Goal: Information Seeking & Learning: Find specific fact

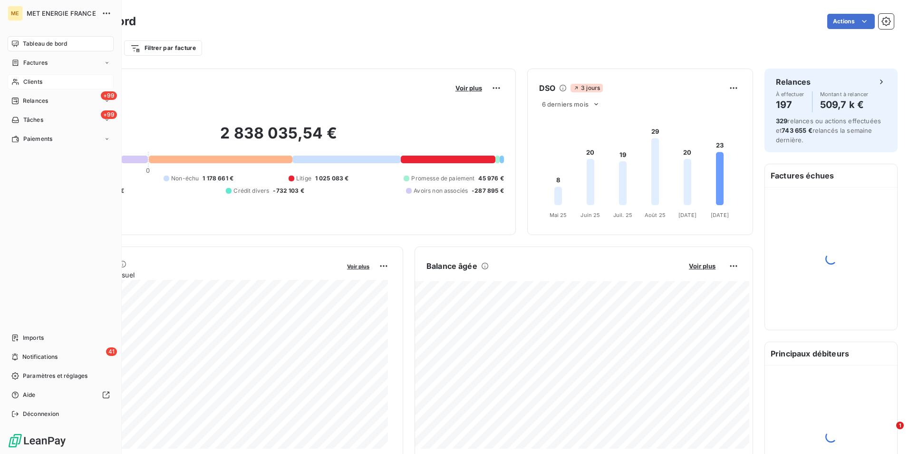
click at [29, 83] on span "Clients" at bounding box center [32, 81] width 19 height 9
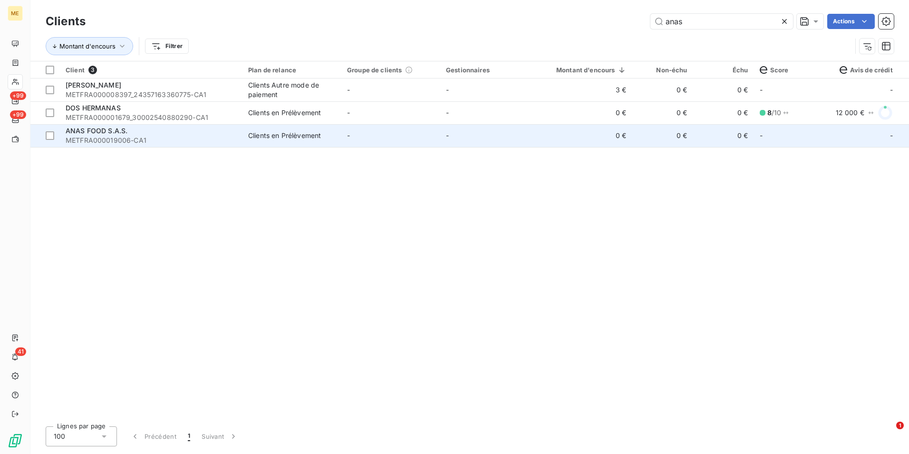
type input "anas"
click at [389, 134] on td "-" at bounding box center [390, 135] width 99 height 23
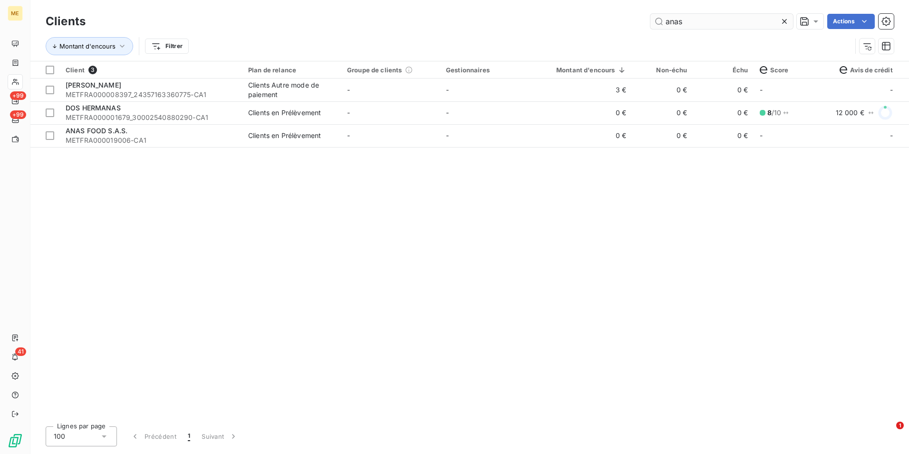
click at [781, 19] on icon at bounding box center [785, 22] width 10 height 10
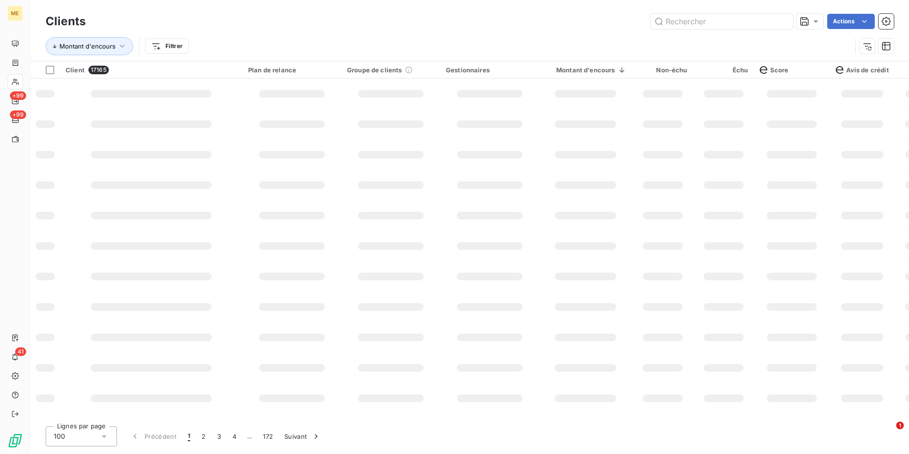
click at [353, 46] on div "Montant d'encours Filtrer" at bounding box center [449, 46] width 806 height 18
click at [179, 47] on html "ME +99 +99 41 Clients Actions Montant d'encours Filtrer Client 17165 Plan de re…" at bounding box center [454, 227] width 909 height 454
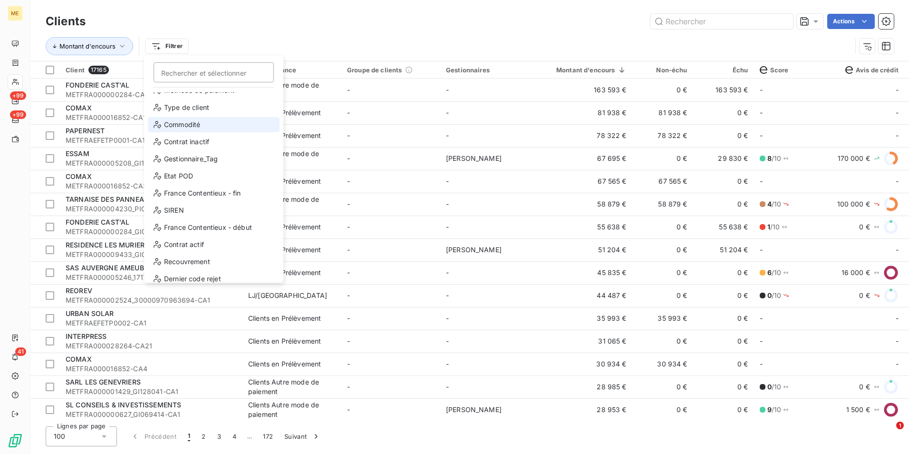
scroll to position [103, 0]
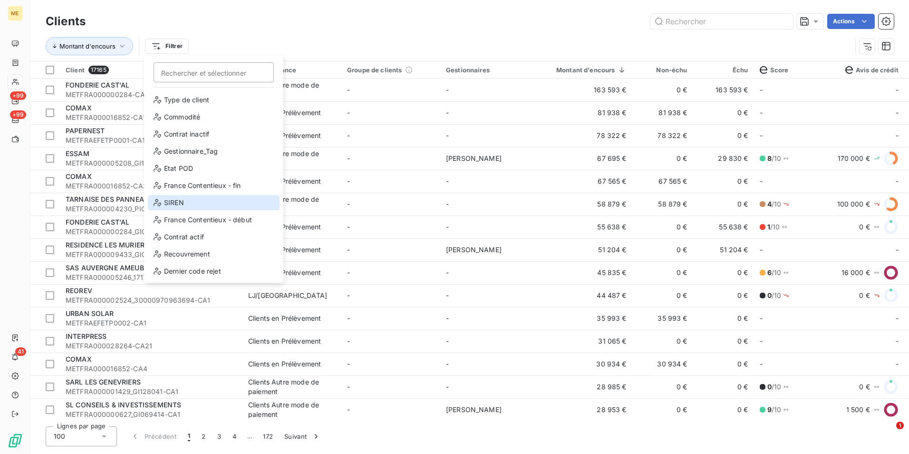
click at [193, 201] on div "SIREN" at bounding box center [214, 202] width 132 height 15
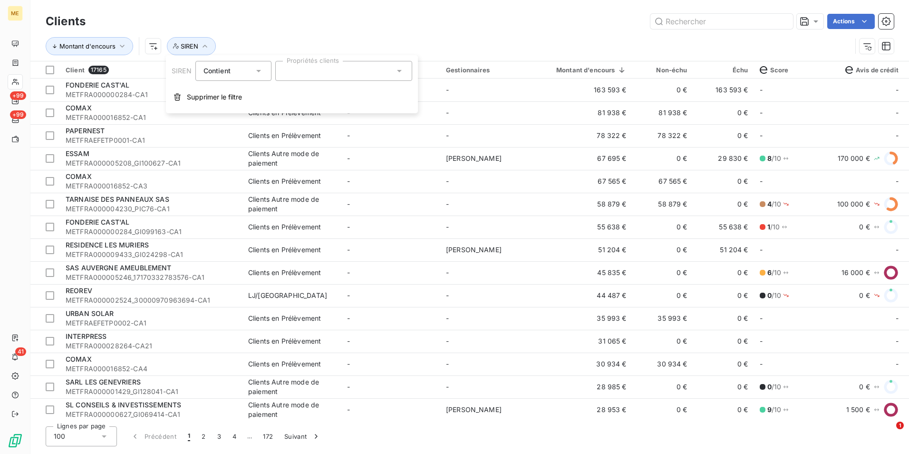
click at [303, 68] on div at bounding box center [343, 71] width 137 height 20
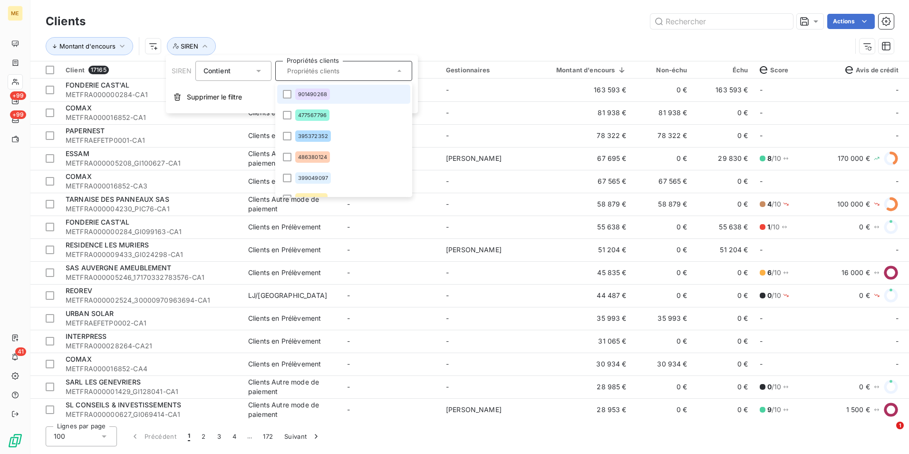
paste input "883449118"
type input "883449118"
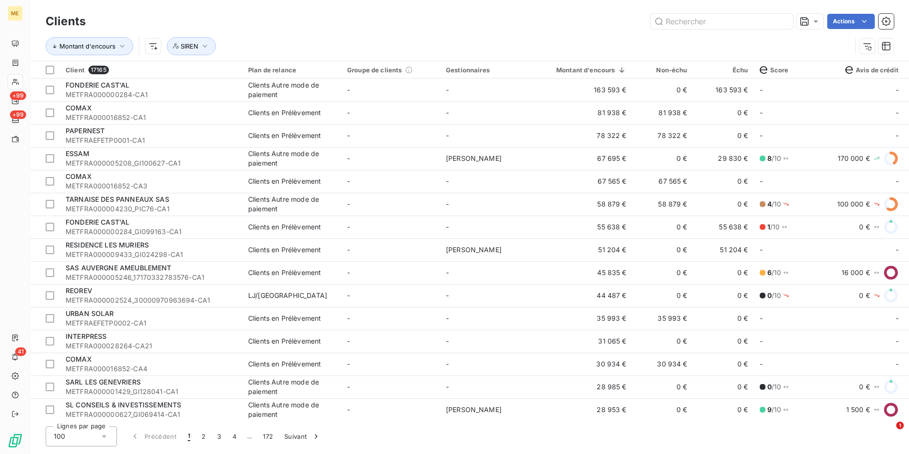
click at [519, 34] on div "Montant d'encours SIREN" at bounding box center [470, 45] width 848 height 29
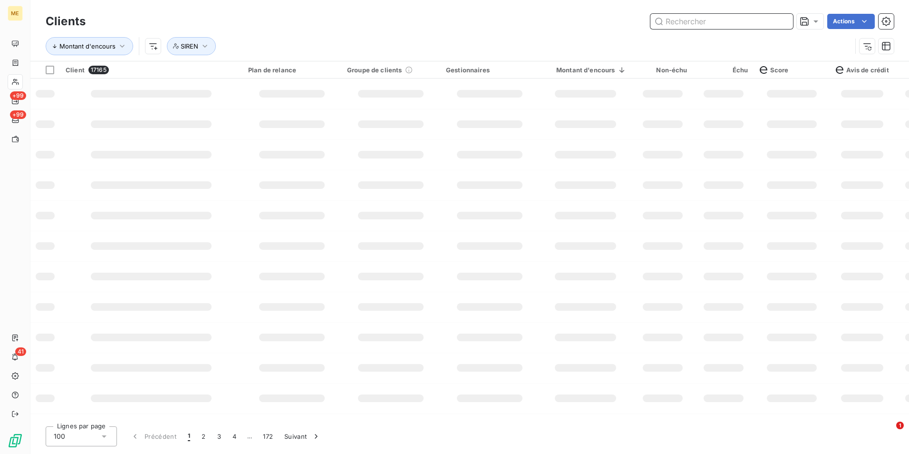
click at [734, 21] on input "text" at bounding box center [721, 21] width 143 height 15
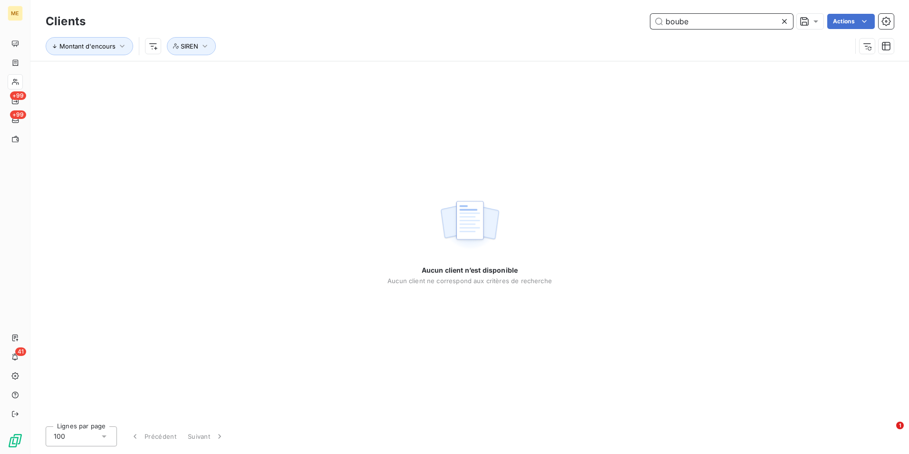
type input "boube"
drag, startPoint x: 787, startPoint y: 21, endPoint x: 764, endPoint y: 25, distance: 23.1
click at [785, 22] on icon at bounding box center [785, 22] width 10 height 10
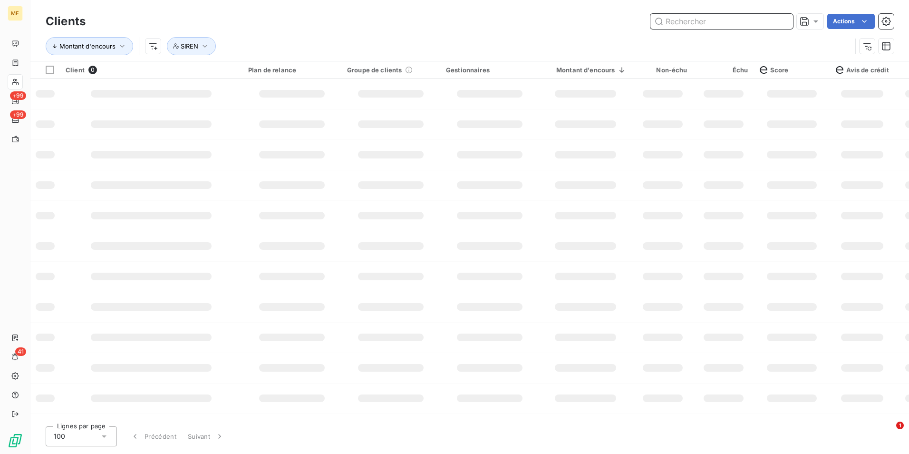
click at [761, 25] on input "text" at bounding box center [721, 21] width 143 height 15
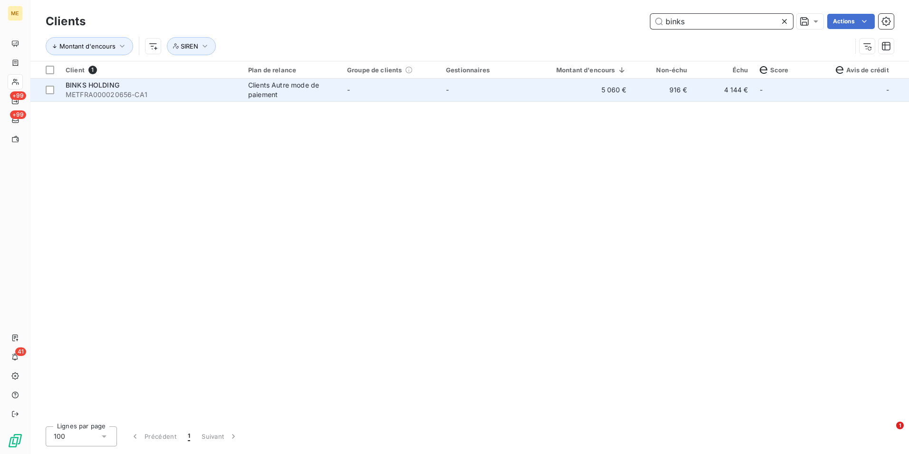
type input "binks"
click at [357, 97] on td "-" at bounding box center [390, 89] width 99 height 23
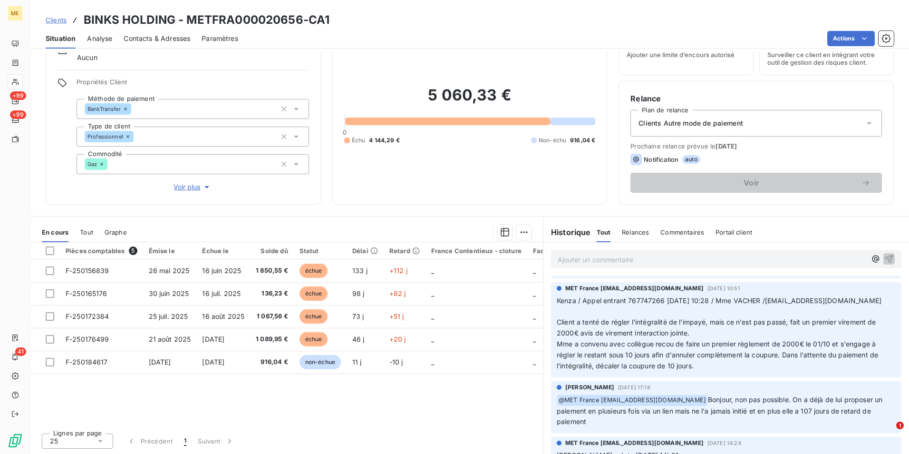
scroll to position [428, 0]
drag, startPoint x: 302, startPoint y: 18, endPoint x: 187, endPoint y: 20, distance: 115.6
click at [187, 20] on h3 "BINKS HOLDING - METFRA000020656-CA1" at bounding box center [207, 19] width 246 height 17
click at [60, 22] on span "Clients" at bounding box center [56, 20] width 21 height 8
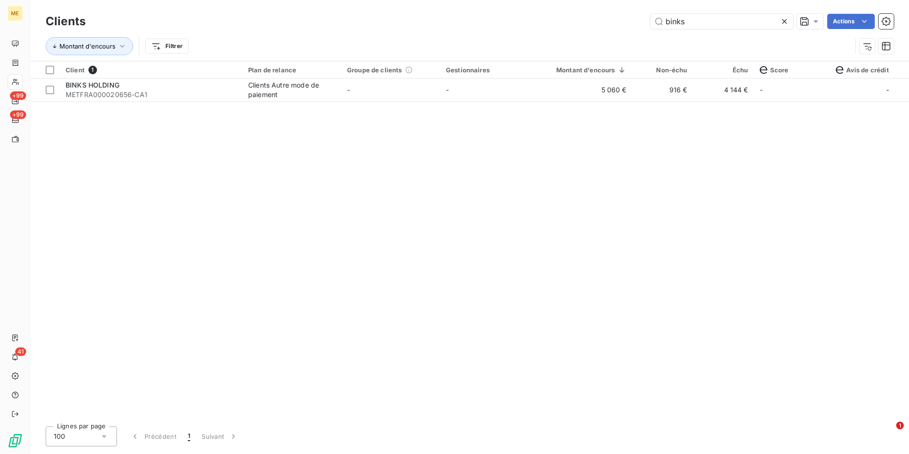
click at [783, 22] on icon at bounding box center [784, 21] width 5 height 5
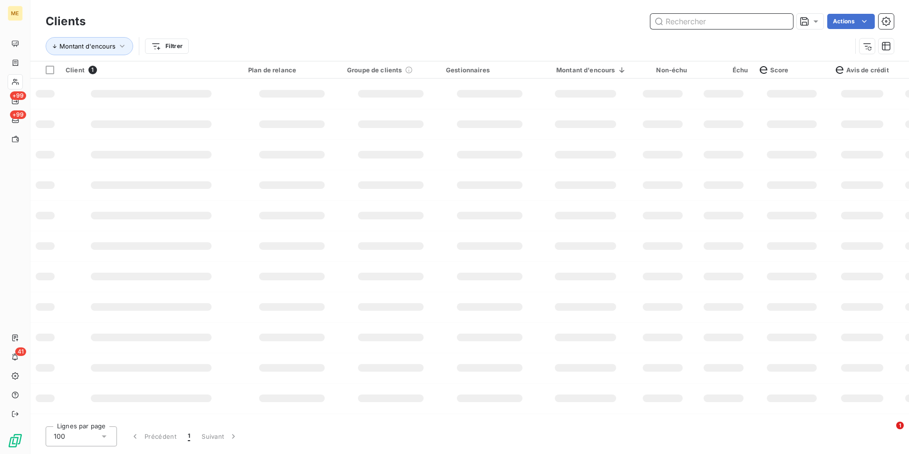
click at [780, 22] on input "text" at bounding box center [721, 21] width 143 height 15
paste input "METFRA000005094"
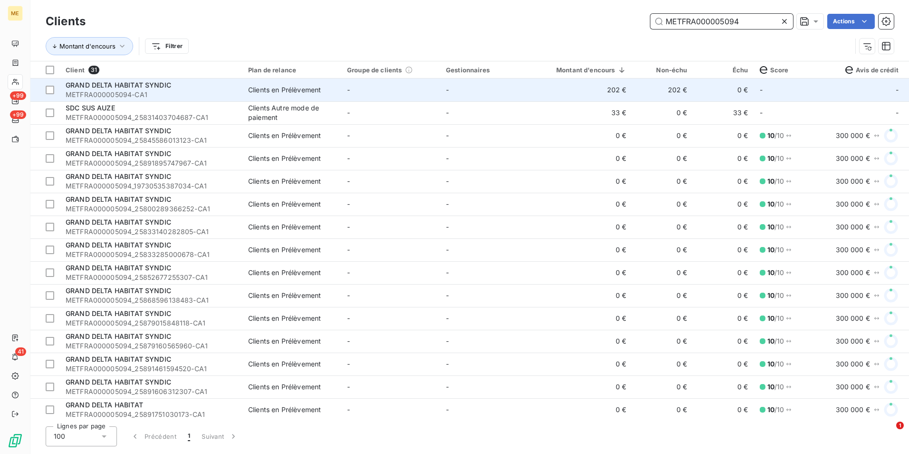
type input "METFRA000005094"
click at [503, 96] on td "-" at bounding box center [489, 89] width 99 height 23
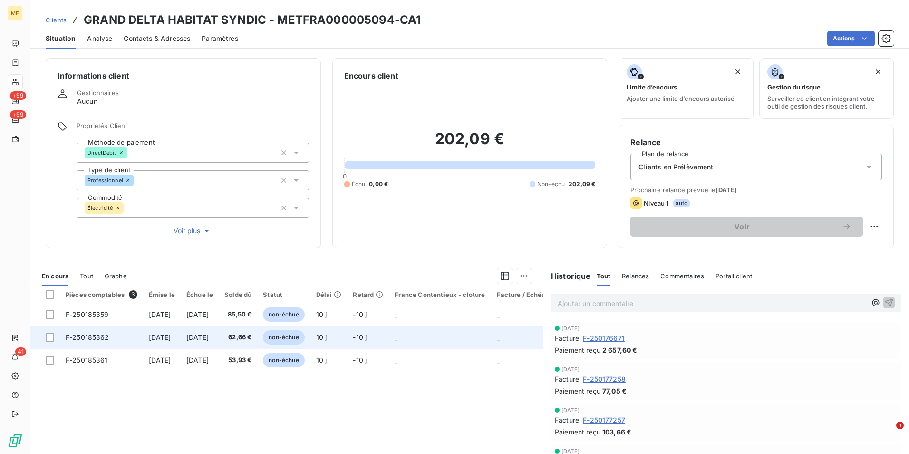
click at [304, 341] on span "non-échue" at bounding box center [283, 337] width 41 height 14
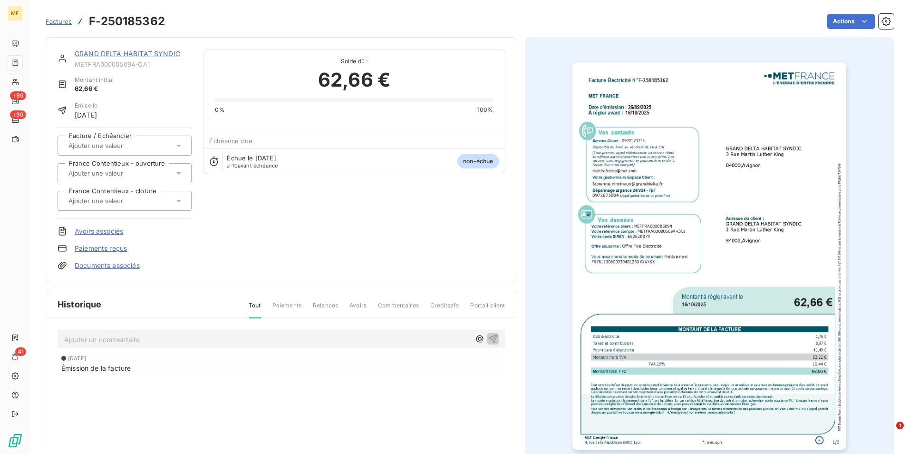
click at [682, 217] on img "button" at bounding box center [709, 255] width 274 height 387
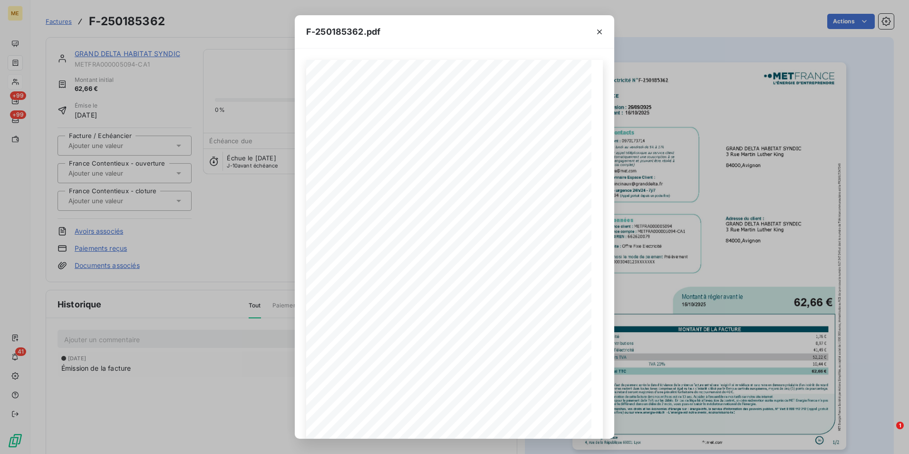
click at [471, 385] on span at bounding box center [453, 387] width 170 height 4
click at [473, 420] on icon "button" at bounding box center [475, 421] width 10 height 10
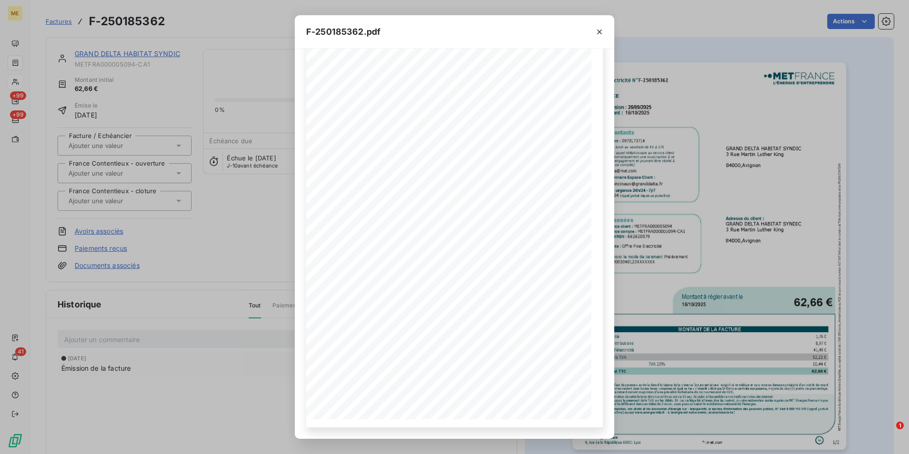
click at [604, 36] on button "button" at bounding box center [599, 31] width 15 height 15
click at [11, 68] on div "F-250185362.pdf Facture Électricité N° F-250185362 MET Energie France [STREET_A…" at bounding box center [454, 227] width 909 height 454
click at [11, 86] on div "F-250185362.pdf Facture Électricité N° F-250185362 MET Energie France [STREET_A…" at bounding box center [454, 227] width 909 height 454
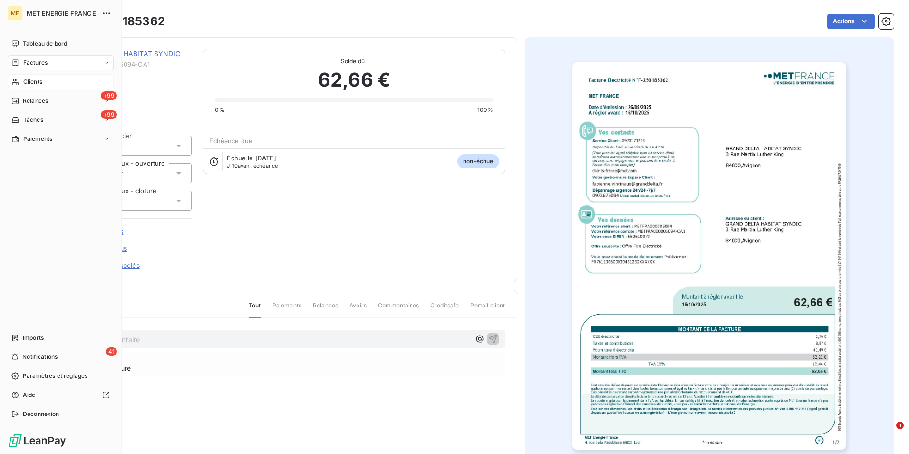
click at [28, 81] on span "Clients" at bounding box center [32, 81] width 19 height 9
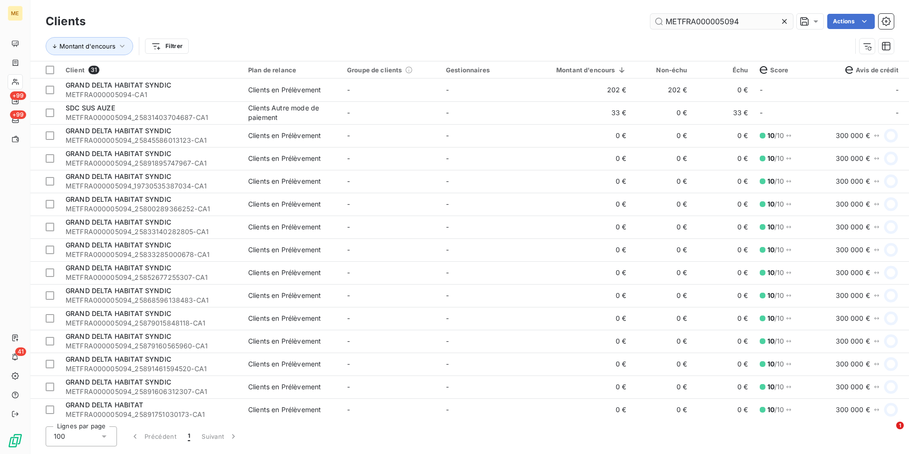
click at [784, 25] on icon at bounding box center [785, 22] width 10 height 10
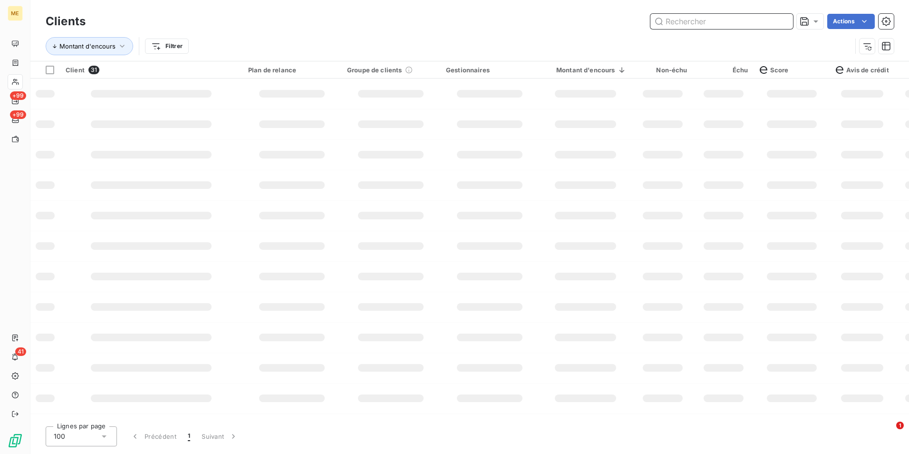
click at [781, 23] on input "text" at bounding box center [721, 21] width 143 height 15
paste input "ASS GESTION ETS"
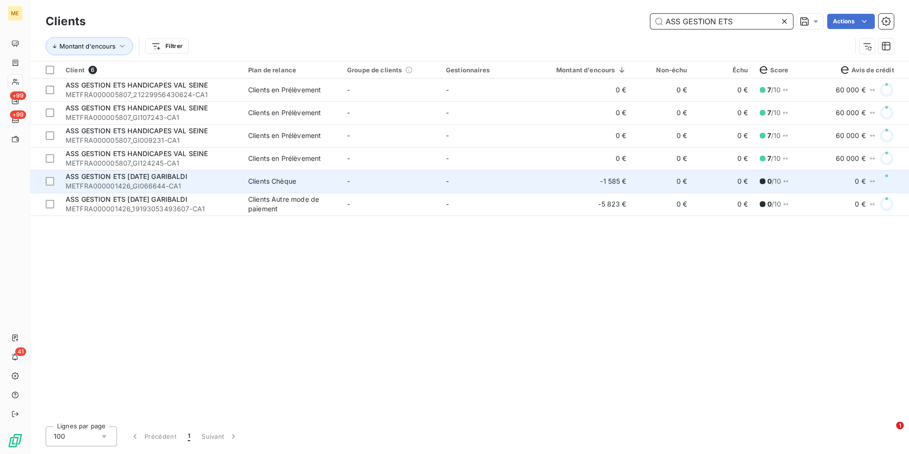
type input "ASS GESTION ETS"
click at [327, 184] on span "Clients Chèque" at bounding box center [291, 181] width 87 height 10
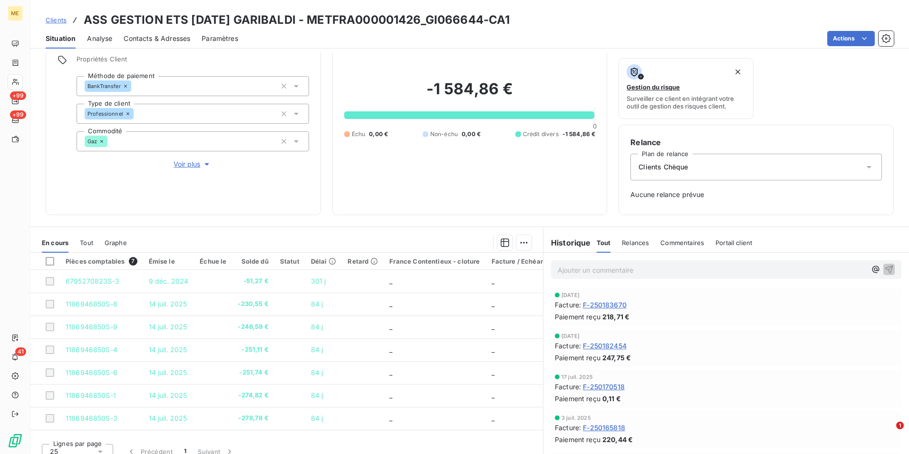
scroll to position [77, 0]
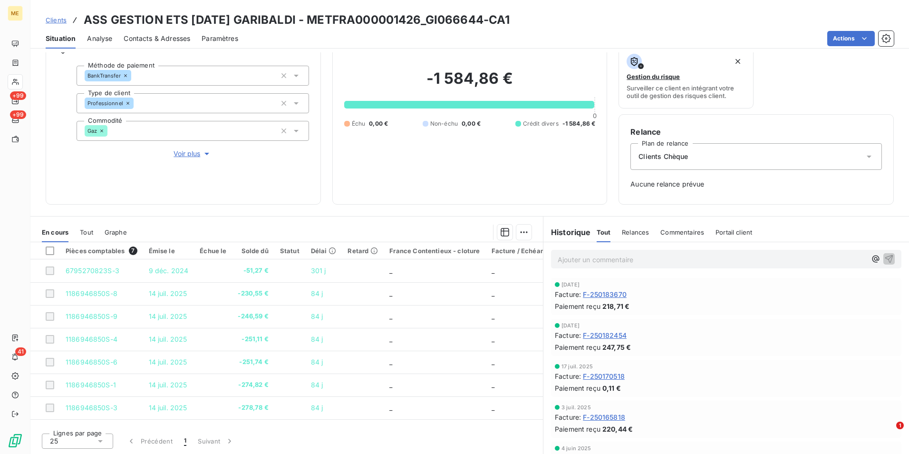
click at [190, 157] on span "Voir plus" at bounding box center [193, 154] width 38 height 10
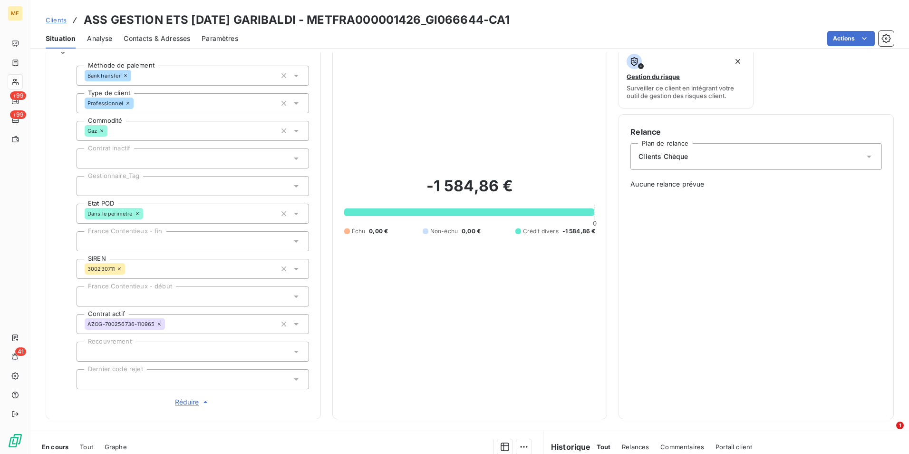
click at [181, 401] on span "Réduire" at bounding box center [192, 402] width 35 height 10
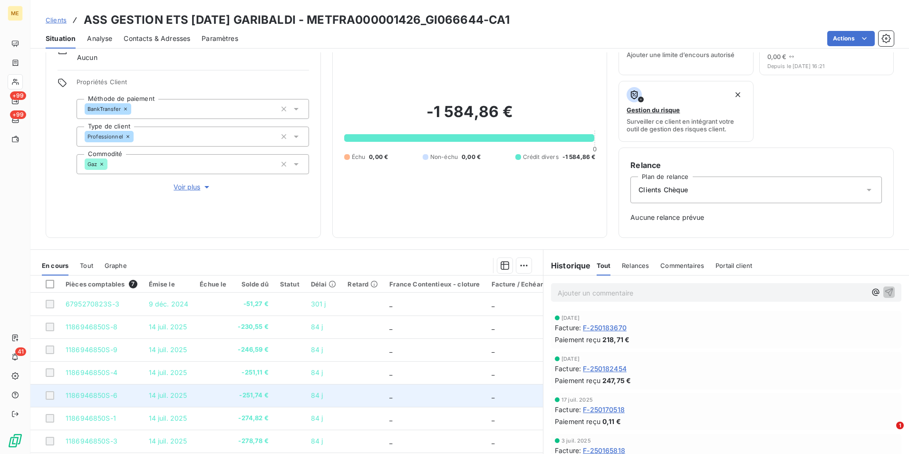
scroll to position [29, 0]
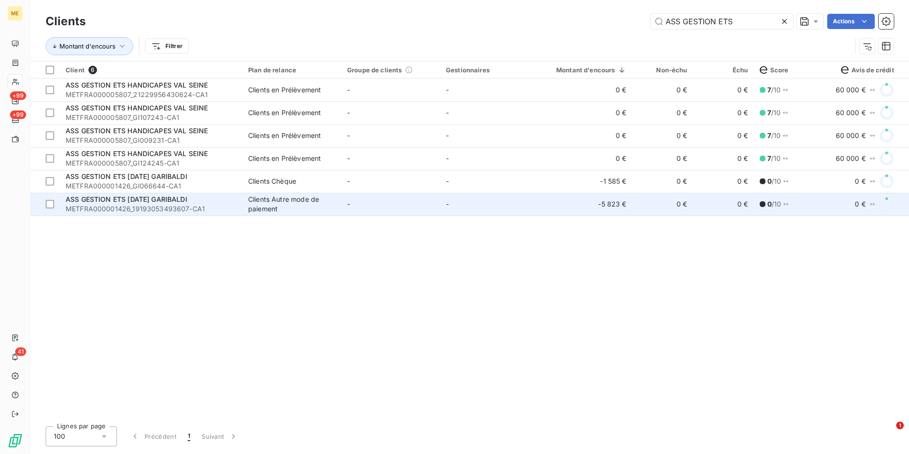
click at [536, 208] on td "-" at bounding box center [489, 204] width 99 height 23
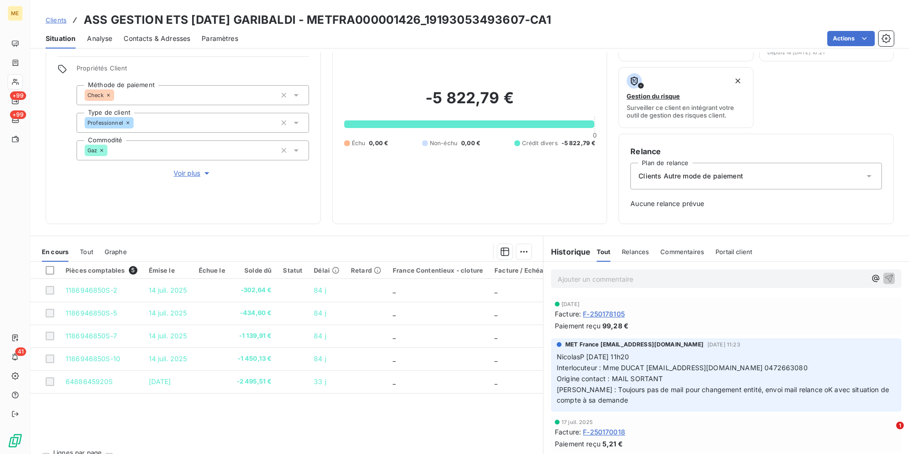
scroll to position [77, 0]
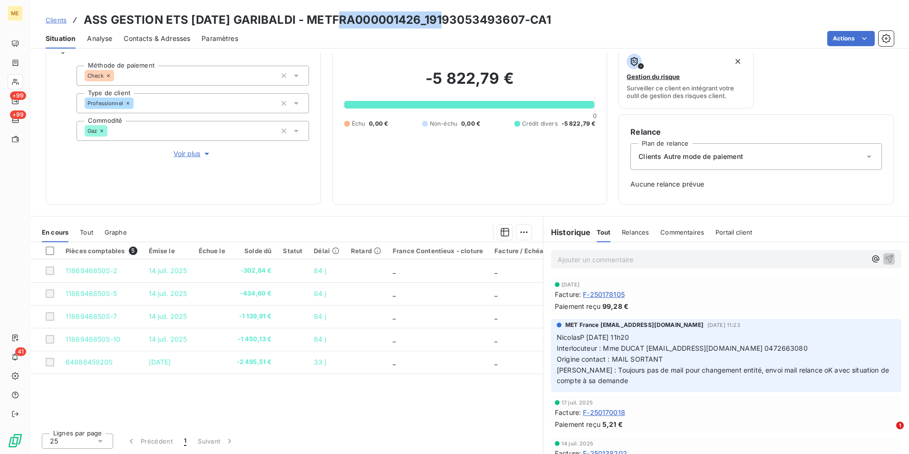
drag, startPoint x: 456, startPoint y: 23, endPoint x: 348, endPoint y: 18, distance: 108.5
click at [348, 18] on h3 "ASS GESTION ETS [DATE] GARIBALDI - METFRA000001426_19193053493607-CA1" at bounding box center [317, 19] width 467 height 17
copy h3 "METFRA000001426"
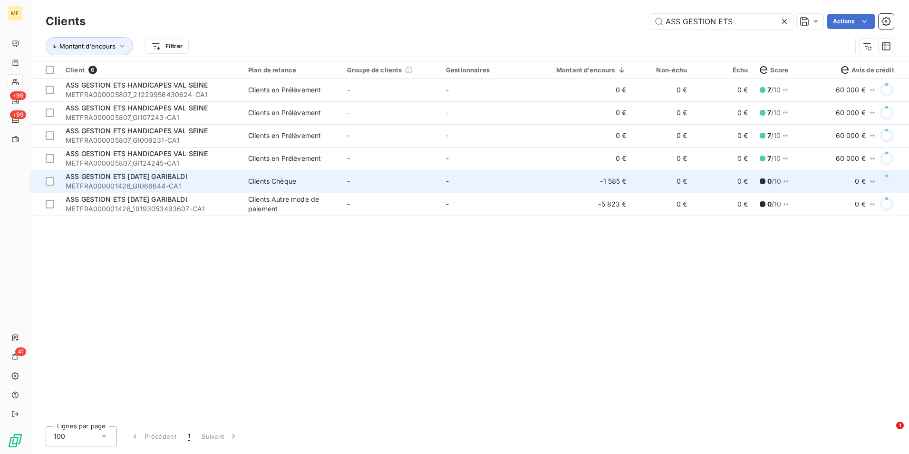
click at [214, 181] on div "ASS GESTION ETS [DATE] GARIBALDI" at bounding box center [151, 177] width 171 height 10
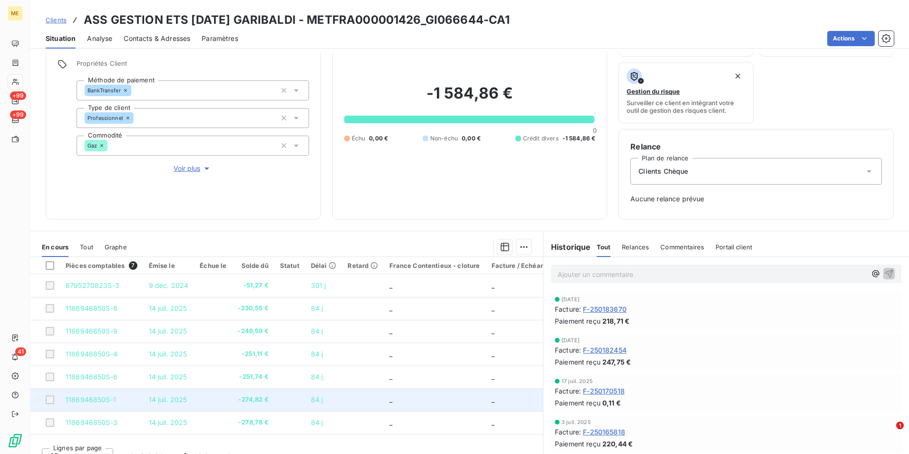
scroll to position [77, 0]
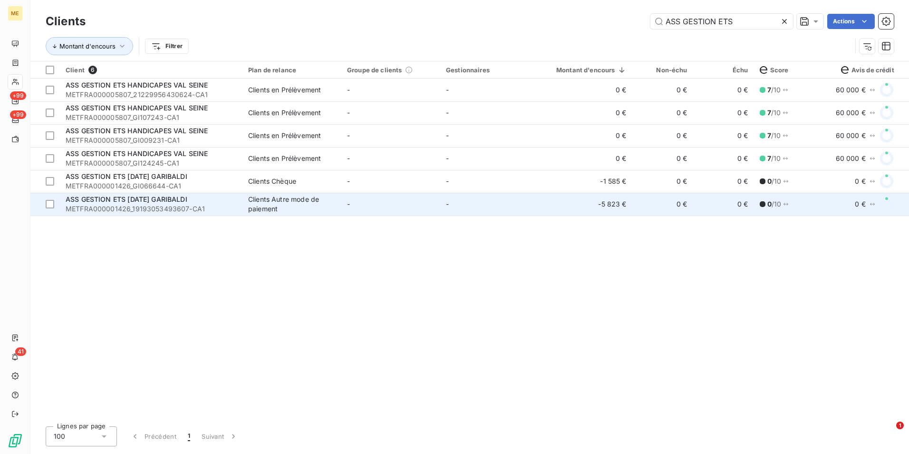
click at [252, 198] on div "Clients Autre mode de paiement" at bounding box center [291, 203] width 87 height 19
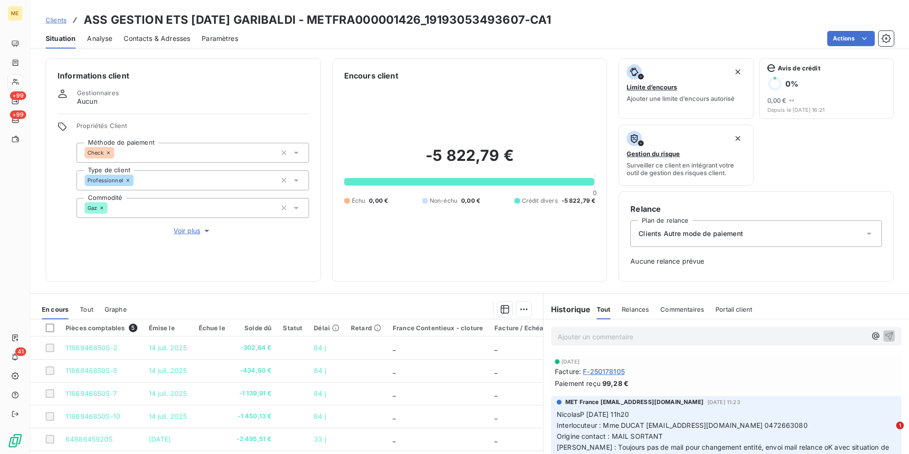
drag, startPoint x: 346, startPoint y: 22, endPoint x: 589, endPoint y: 19, distance: 243.4
click at [589, 19] on div "Clients ASS GESTION ETS [DATE] GARIBALDI - METFRA000001426_19193053493607-CA1" at bounding box center [469, 19] width 879 height 17
copy h3 "METFRA000001426_19193053493607-CA1"
